Goal: Complete application form: Complete application form

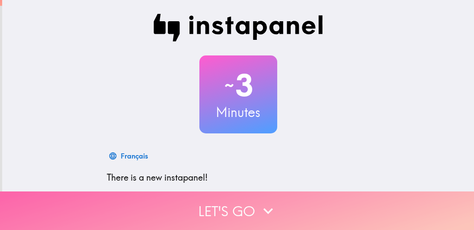
click at [250, 197] on button "Let's go" at bounding box center [237, 210] width 474 height 39
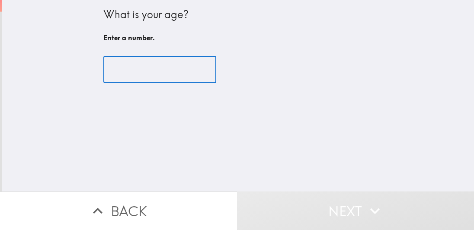
click at [139, 69] on input "number" at bounding box center [159, 69] width 113 height 27
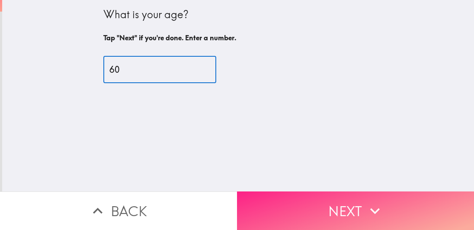
type input "60"
click at [335, 202] on button "Next" at bounding box center [355, 210] width 237 height 39
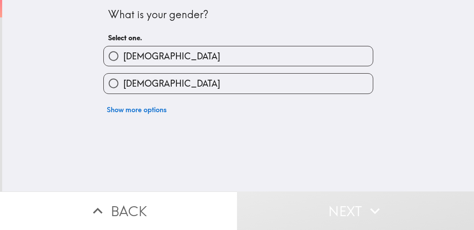
click at [204, 83] on label "[DEMOGRAPHIC_DATA]" at bounding box center [238, 83] width 269 height 19
click at [123, 83] on input "[DEMOGRAPHIC_DATA]" at bounding box center [113, 83] width 19 height 19
radio input "true"
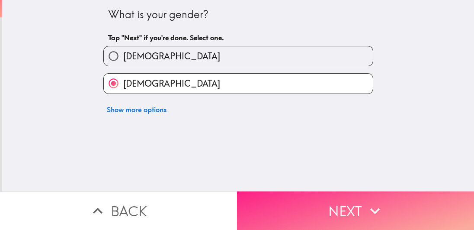
click at [366, 201] on icon "button" at bounding box center [375, 210] width 19 height 19
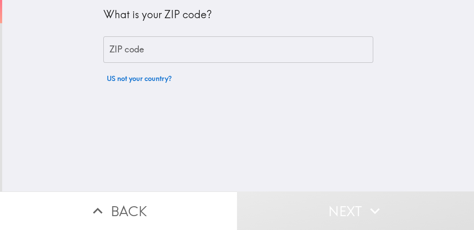
click at [221, 52] on input "ZIP code" at bounding box center [238, 49] width 270 height 27
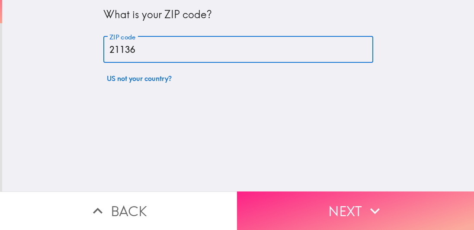
type input "21136"
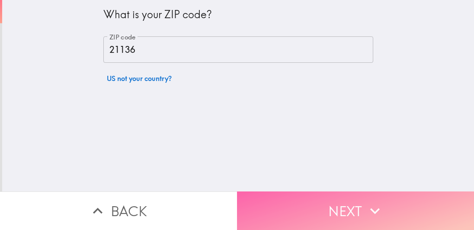
click at [352, 204] on button "Next" at bounding box center [355, 210] width 237 height 39
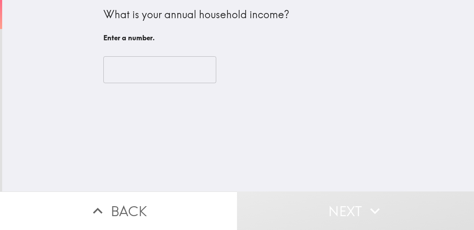
click at [143, 69] on input "number" at bounding box center [159, 69] width 113 height 27
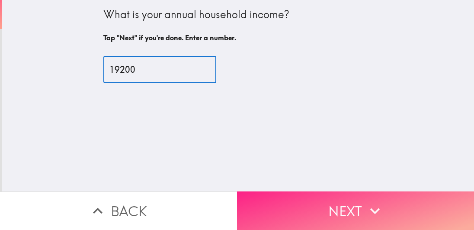
type input "19200"
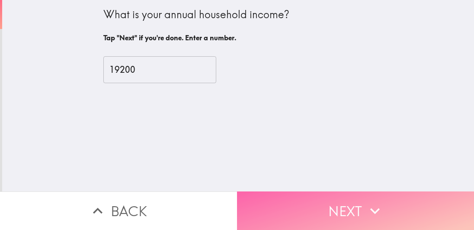
click at [301, 198] on button "Next" at bounding box center [355, 210] width 237 height 39
